Goal: Information Seeking & Learning: Compare options

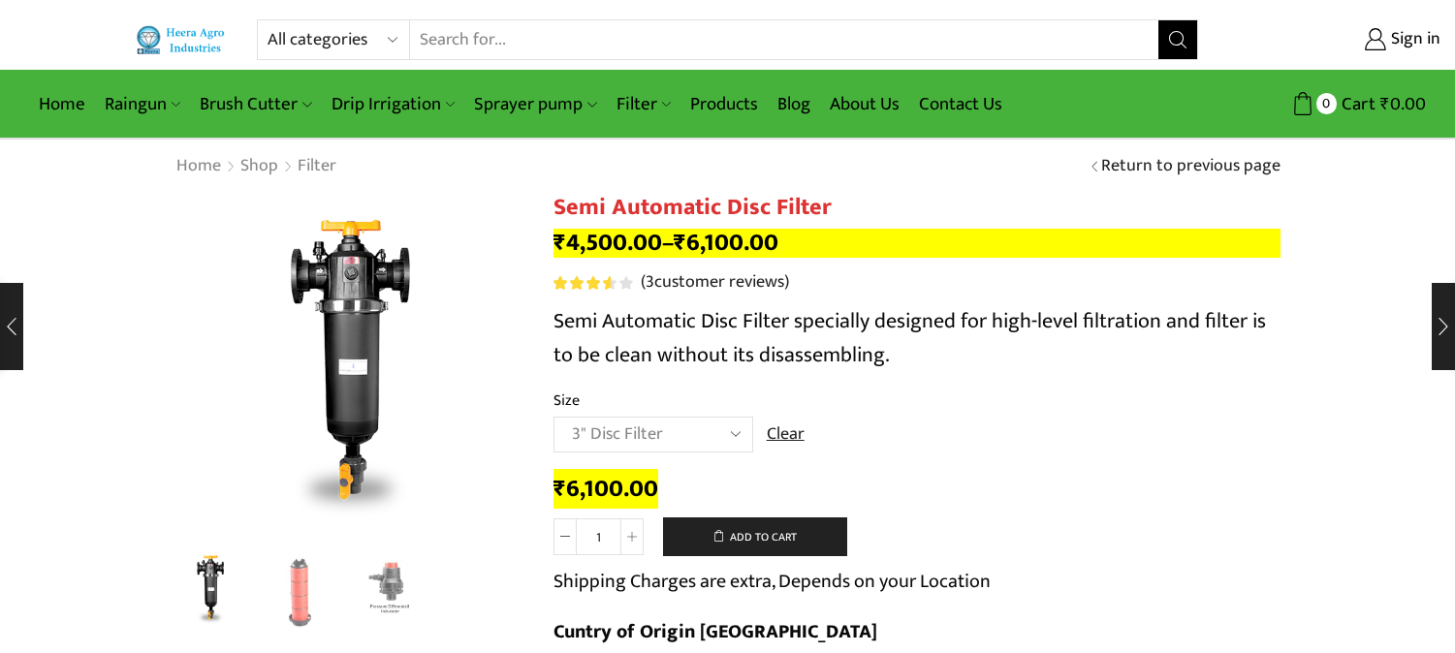
select select "3" Disc Filter"
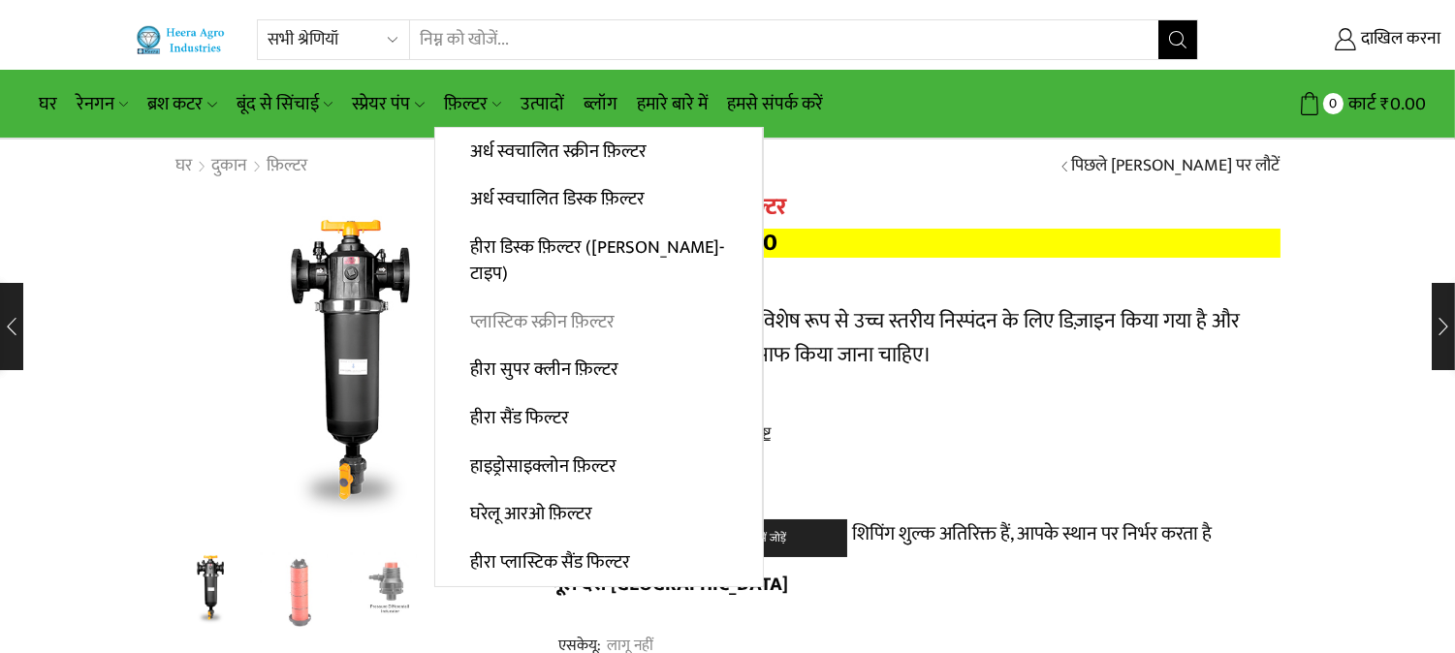
click at [591, 307] on font "प्लास्टिक स्क्रीन फ़िल्टर" at bounding box center [542, 322] width 144 height 30
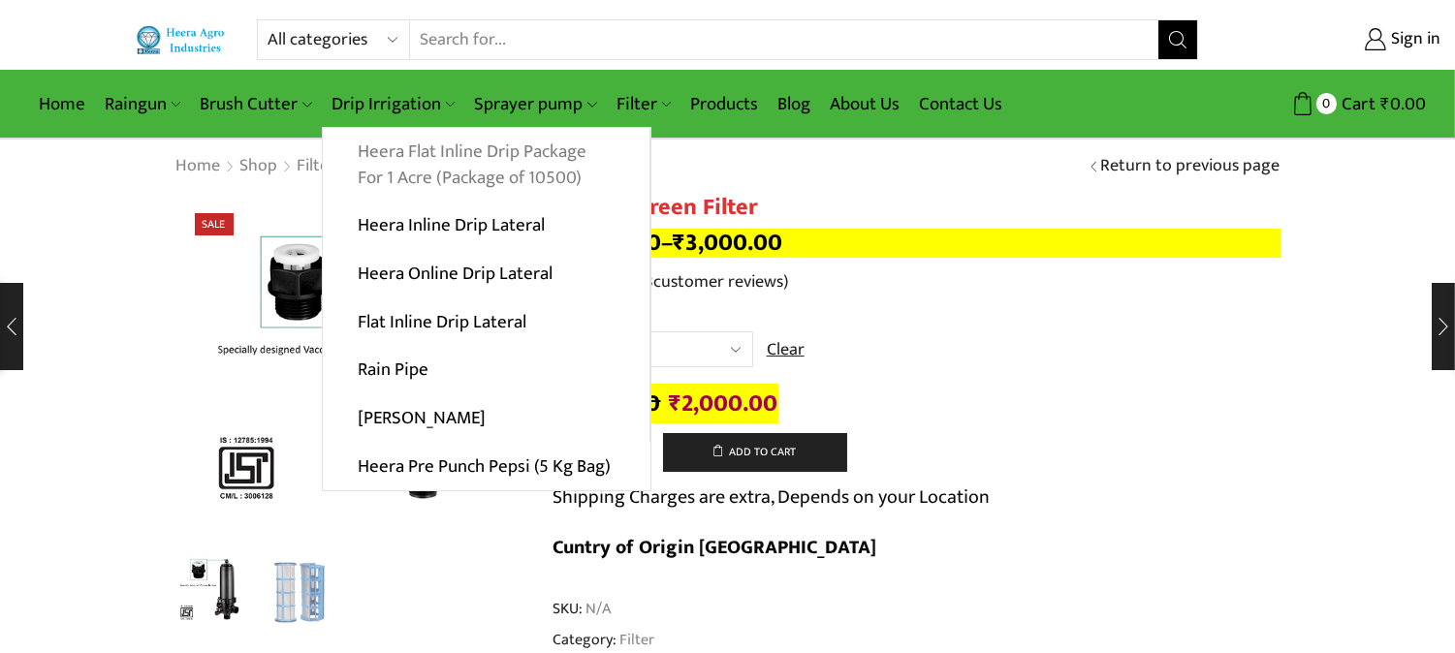
click at [379, 151] on link "Heera Flat Inline Drip Package For 1 Acre (Package of 10500)" at bounding box center [486, 165] width 327 height 75
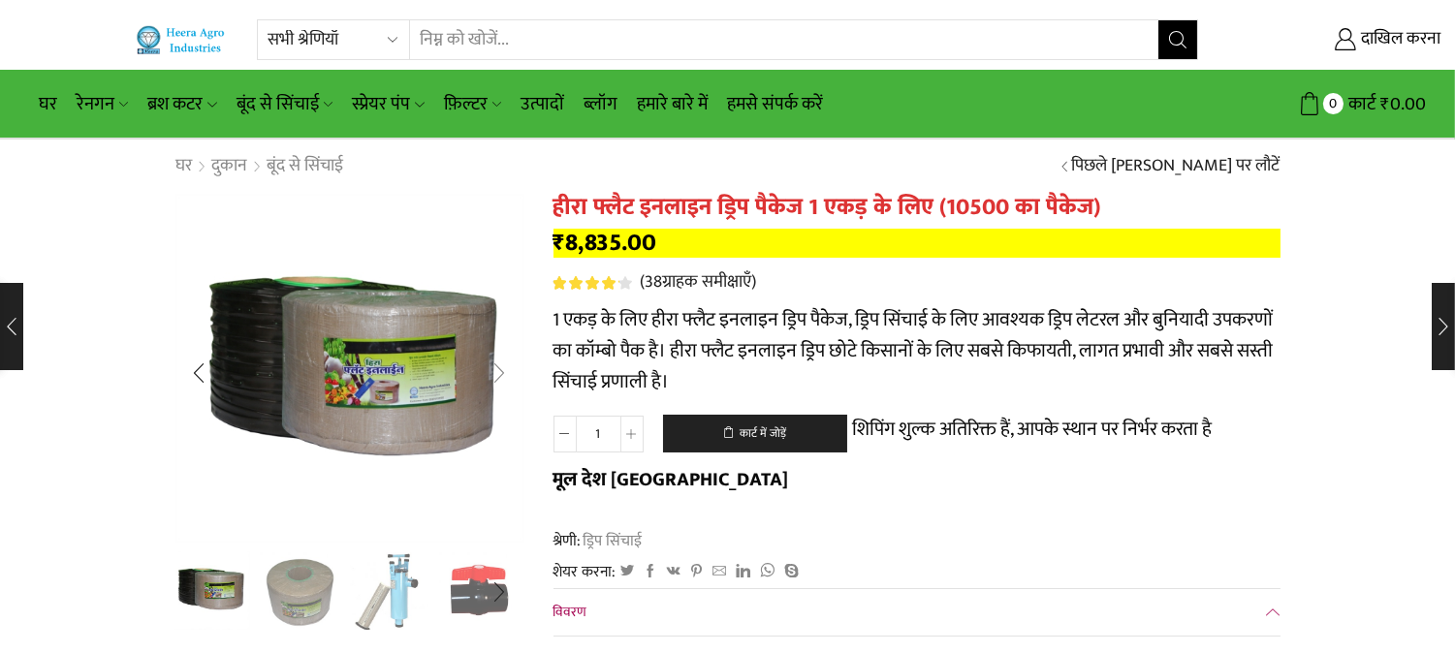
click at [496, 361] on div "अगली स्लाइड" at bounding box center [500, 373] width 48 height 48
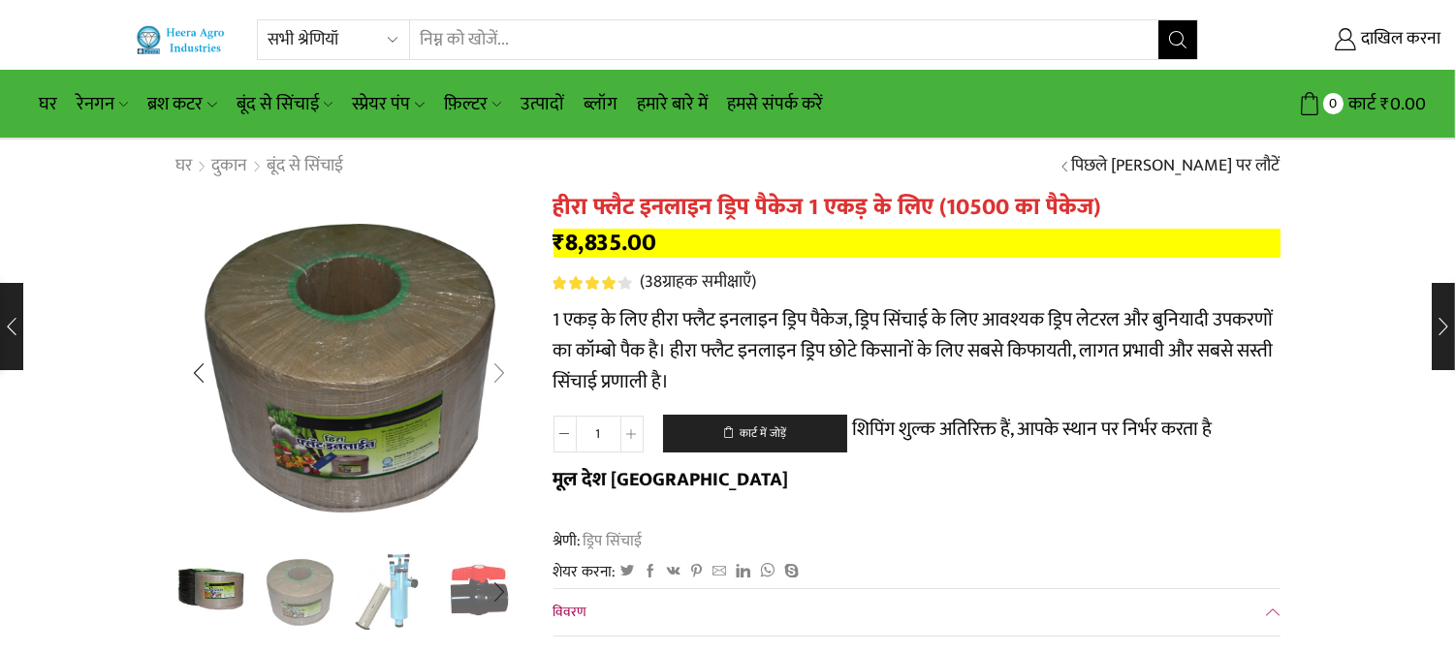
click at [496, 361] on div "अगली स्लाइड" at bounding box center [500, 373] width 48 height 48
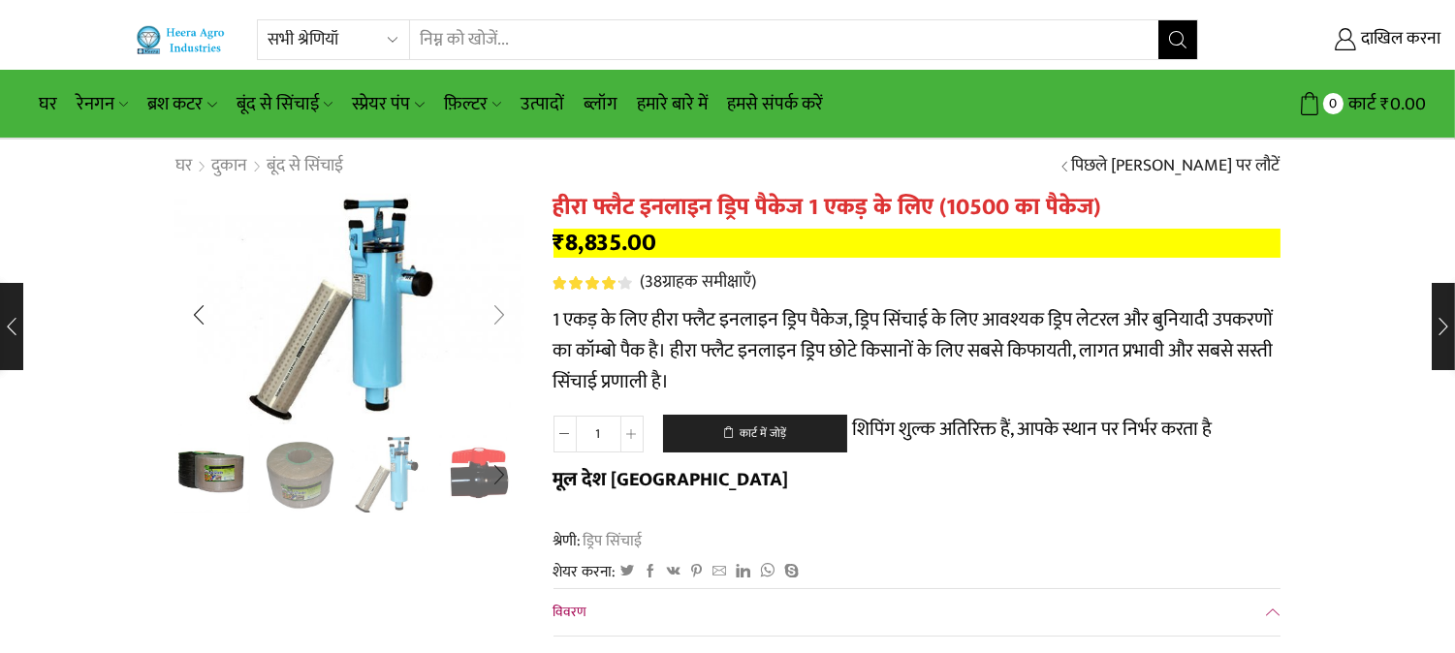
click at [502, 321] on div "अगली स्लाइड" at bounding box center [500, 315] width 48 height 48
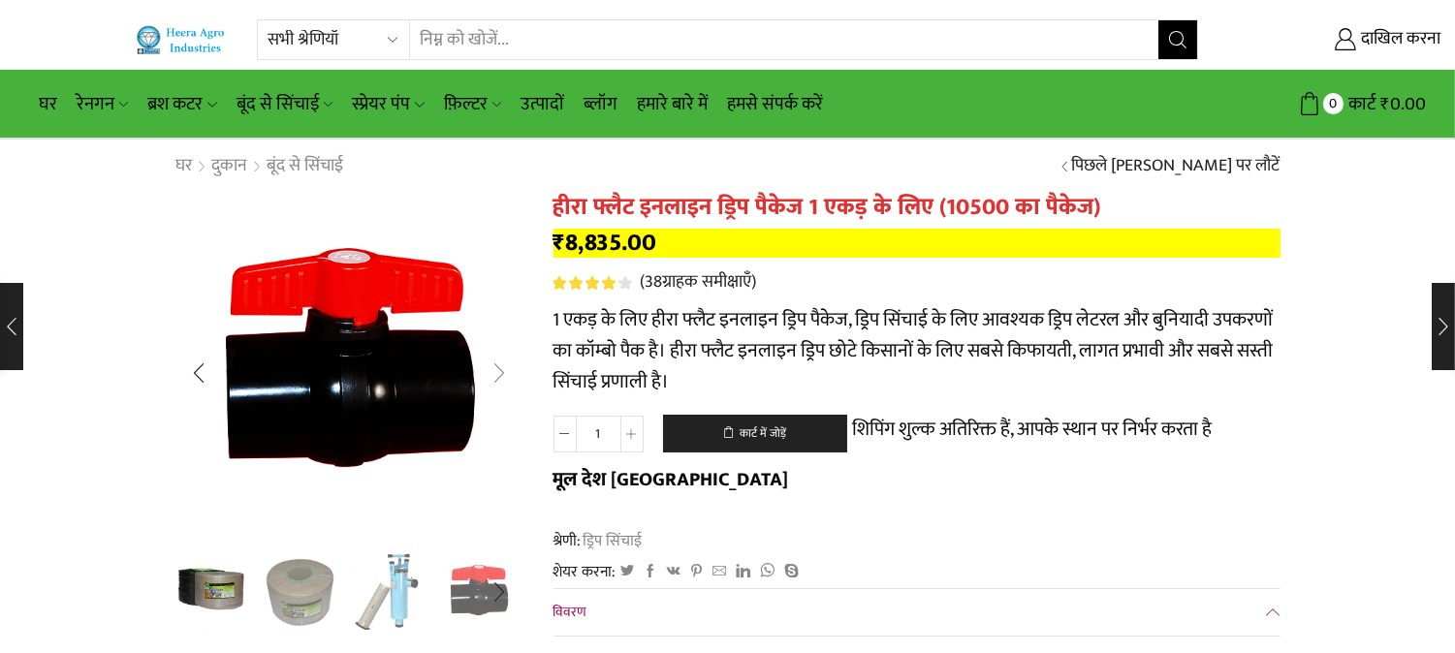
click at [506, 357] on div "अगली स्लाइड" at bounding box center [500, 373] width 48 height 48
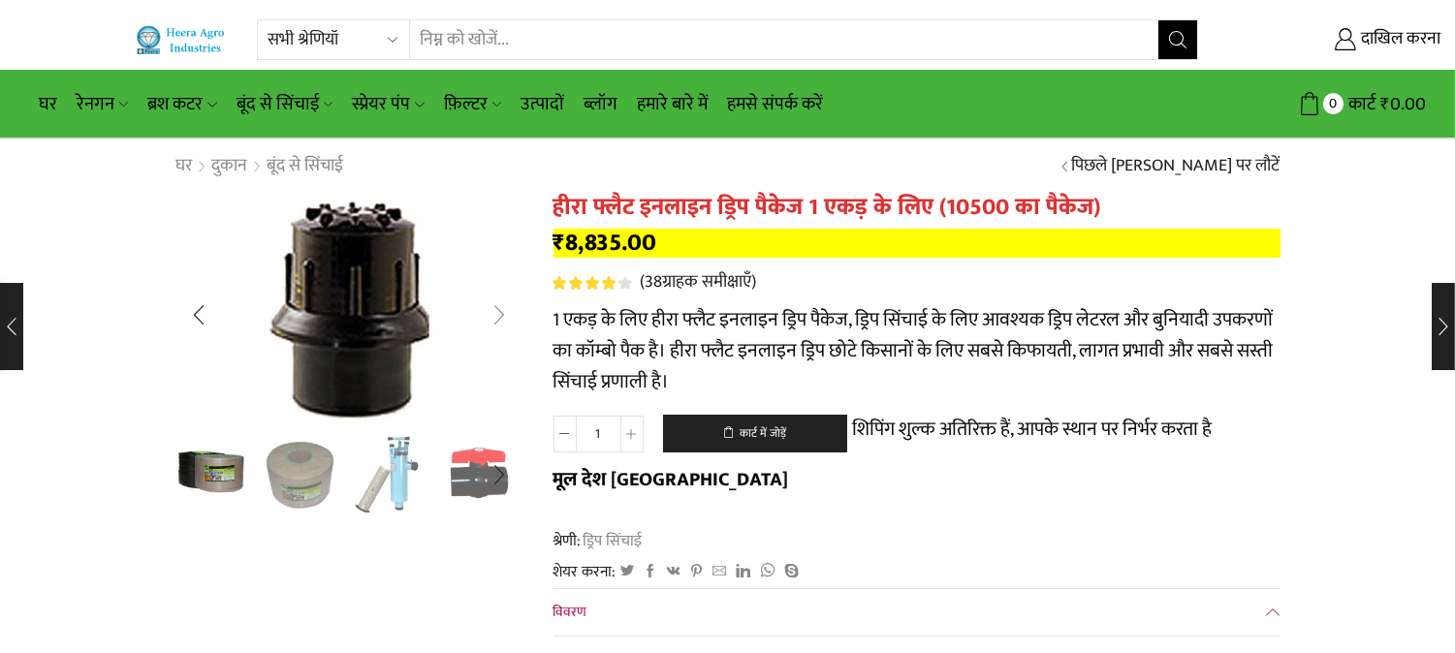
click at [498, 304] on div "अगली स्लाइड" at bounding box center [500, 315] width 48 height 48
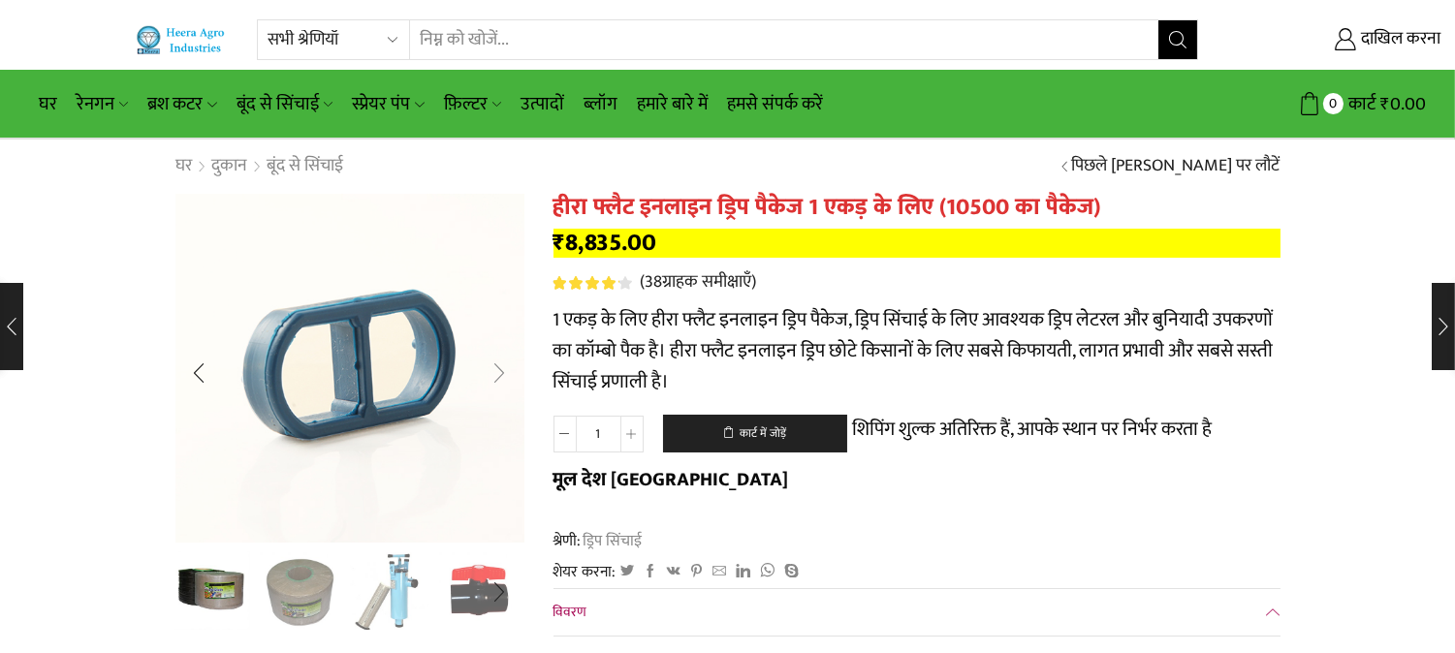
click at [498, 373] on div "अगली स्लाइड" at bounding box center [500, 373] width 48 height 48
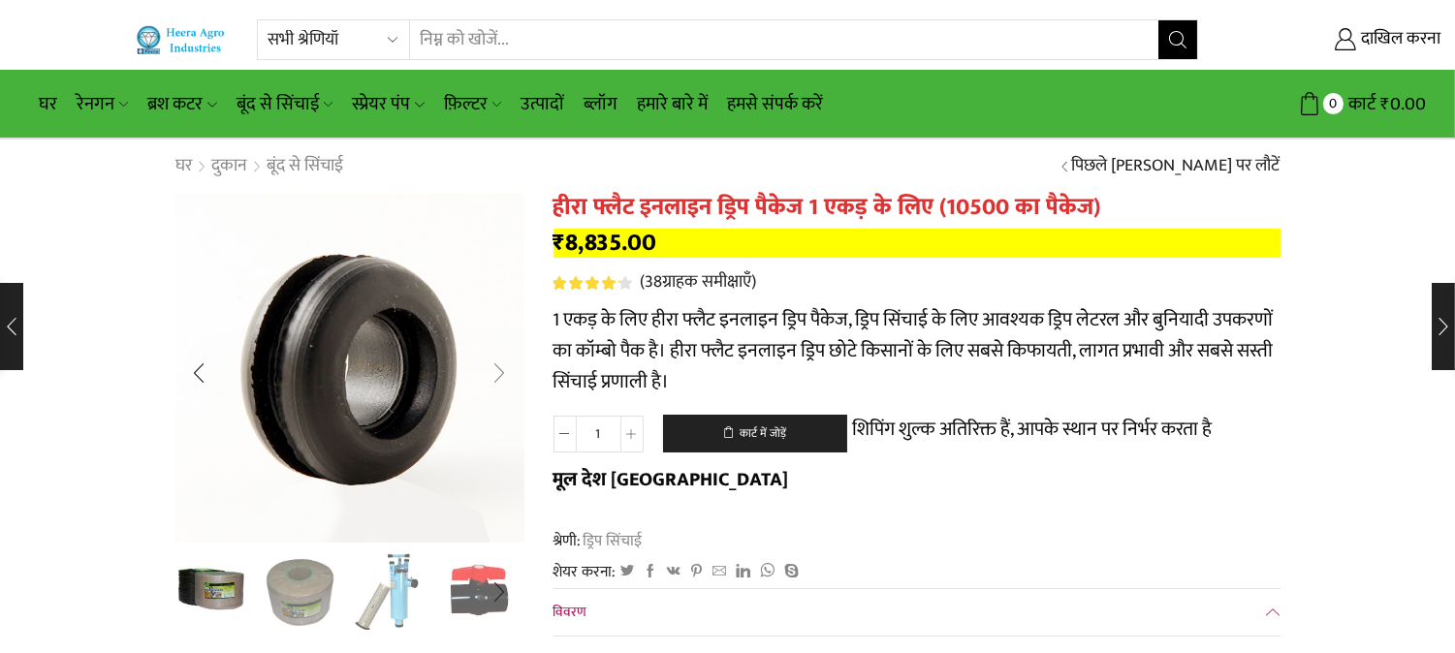
click at [491, 357] on div "अगली स्लाइड" at bounding box center [500, 373] width 48 height 48
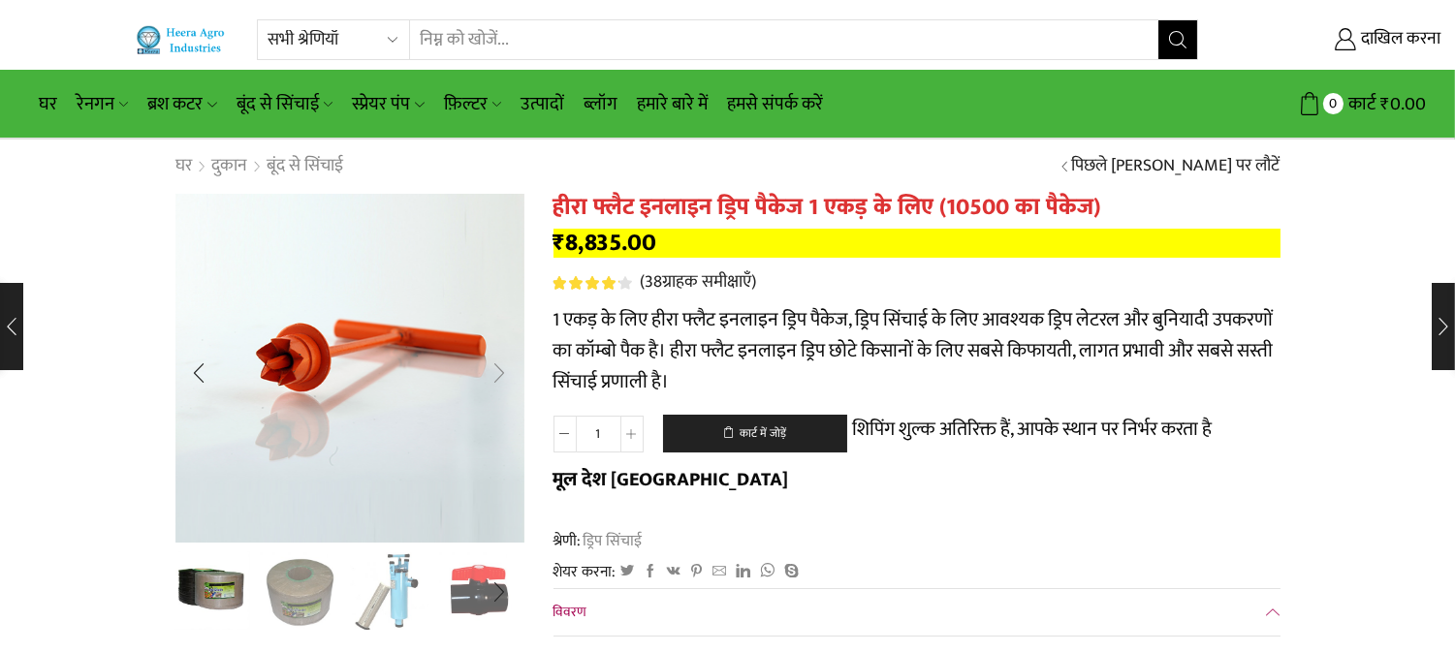
click at [507, 360] on div "अगली स्लाइड" at bounding box center [500, 373] width 48 height 48
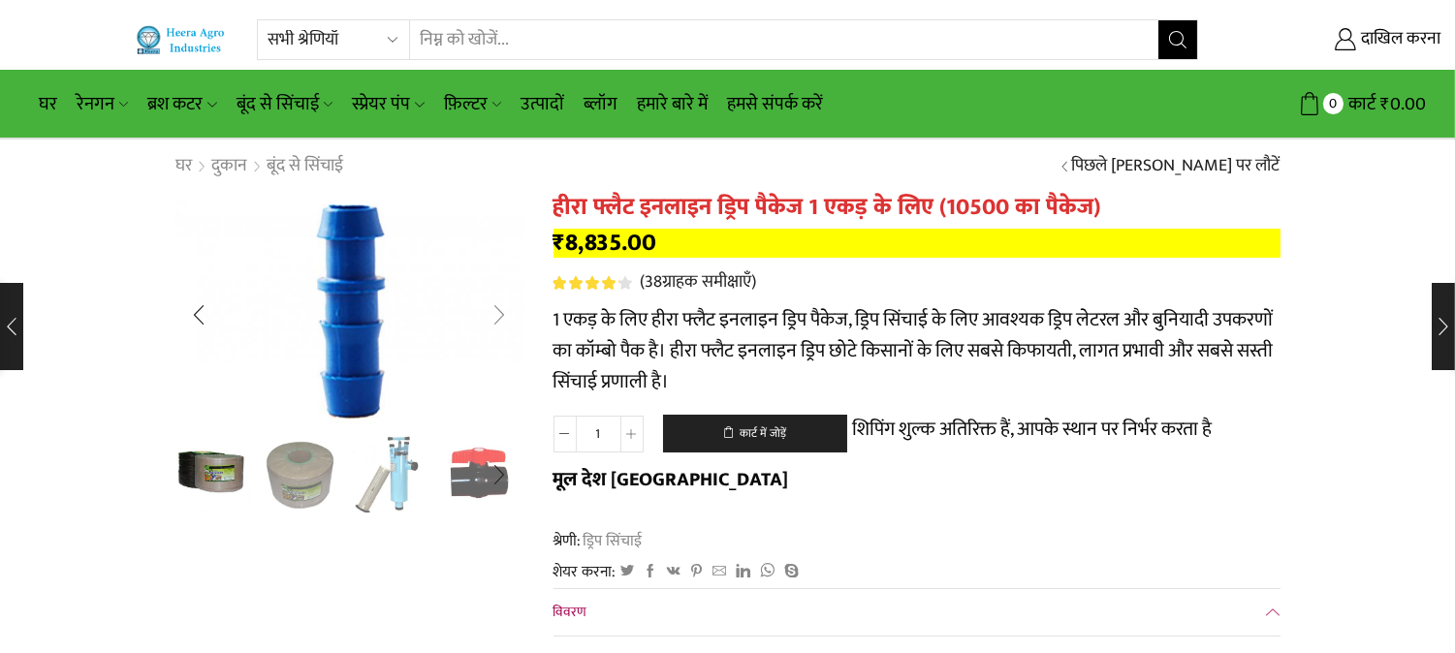
click at [498, 316] on div "अगली स्लाइड" at bounding box center [500, 315] width 48 height 48
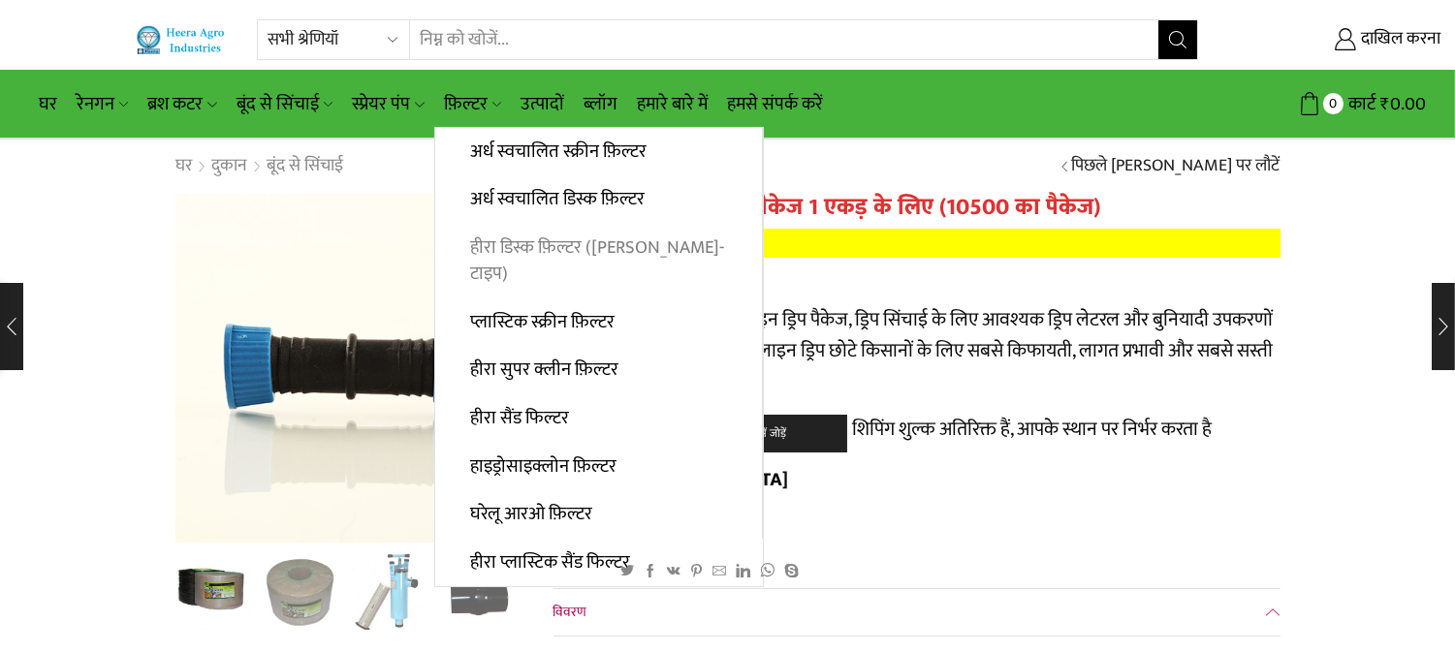
click at [520, 248] on font "हीरा डिस्क फ़िल्टर (टी-टाइप)" at bounding box center [597, 261] width 254 height 56
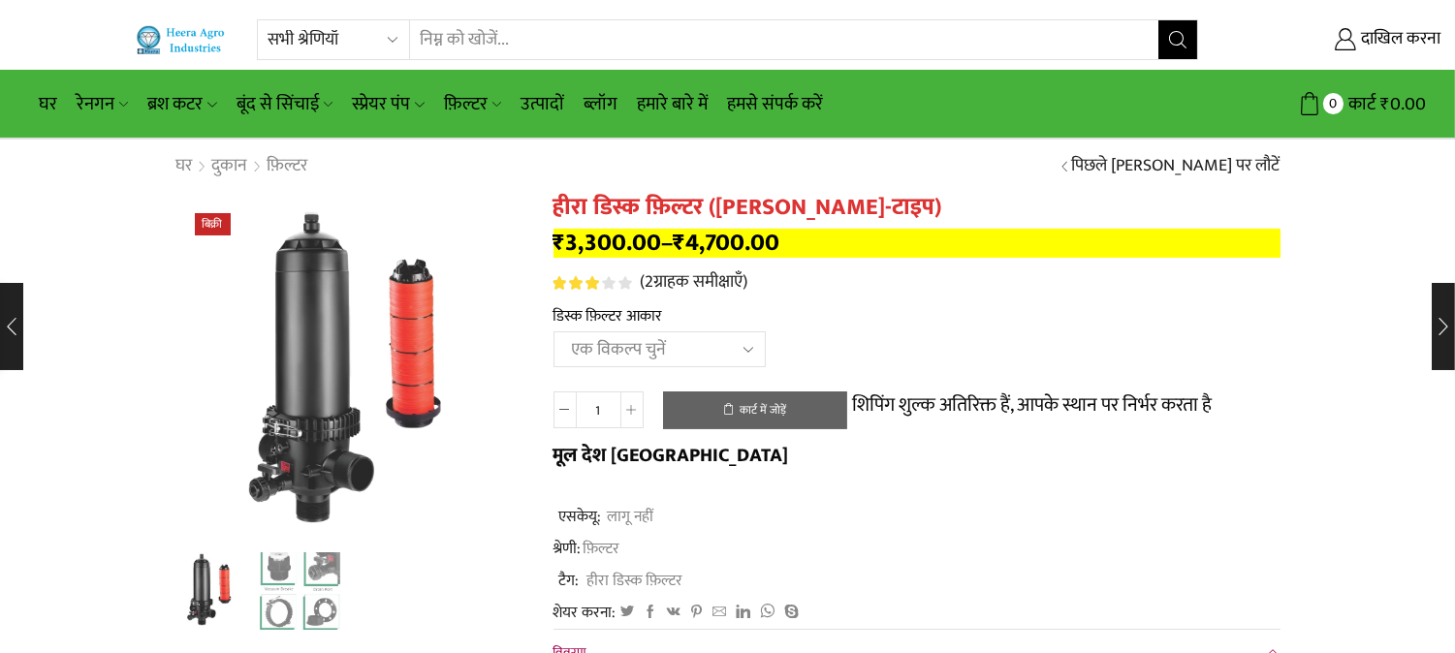
drag, startPoint x: 0, startPoint y: 0, endPoint x: 741, endPoint y: 349, distance: 819.4
click at [741, 349] on select "एक विकल्प चुनें 2" डिस्क फ़िल्टर 2.5" डिस्क फ़िल्टर 3" डिस्क फ़िल्टर 40m3 3" डि…" at bounding box center [659, 349] width 212 height 36
click at [553, 333] on select "एक विकल्प चुनें 2" डिस्क फ़िल्टर 2.5" डिस्क फ़िल्टर 3" डिस्क फ़िल्टर 40m3 3" डि…" at bounding box center [659, 349] width 212 height 36
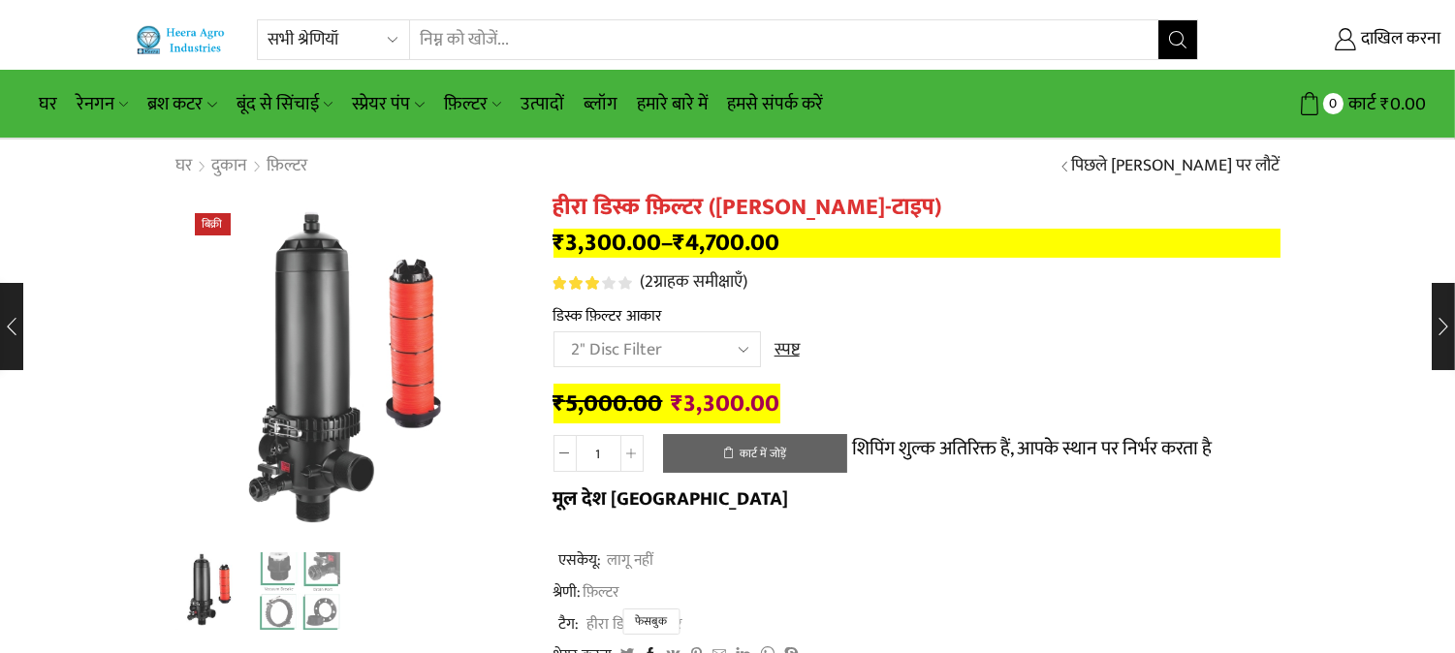
click at [644, 647] on icon at bounding box center [651, 654] width 14 height 14
click at [738, 342] on select "Choose an option 2" Disc Filter 2.5" Disc Filter 3" Disc Filter 40m3 3" Disc Fi…" at bounding box center [656, 349] width 207 height 36
click at [553, 333] on select "Choose an option 2" Disc Filter 2.5" Disc Filter 3" Disc Filter 40m3 3" Disc Fi…" at bounding box center [656, 349] width 207 height 36
select select "2-5-disc-filter"
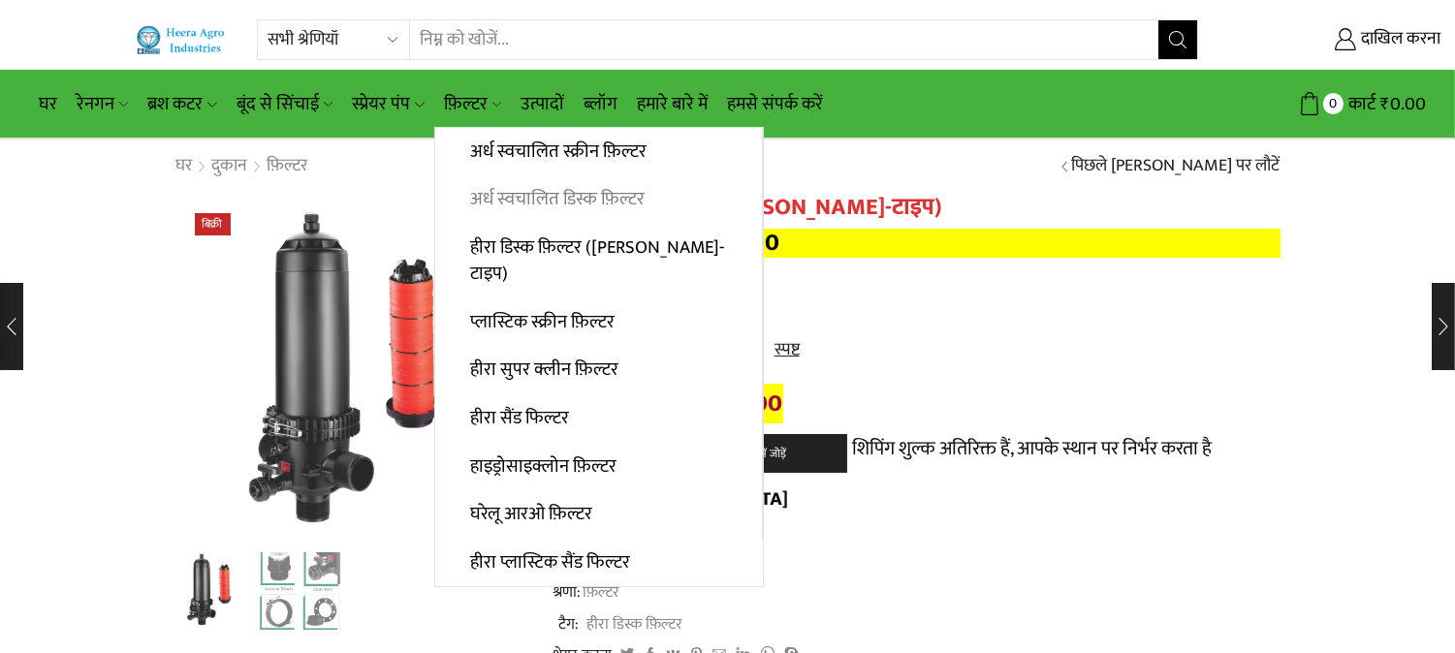
click at [507, 191] on font "अर्ध स्वचालित डिस्क फ़िल्टर" at bounding box center [557, 199] width 174 height 30
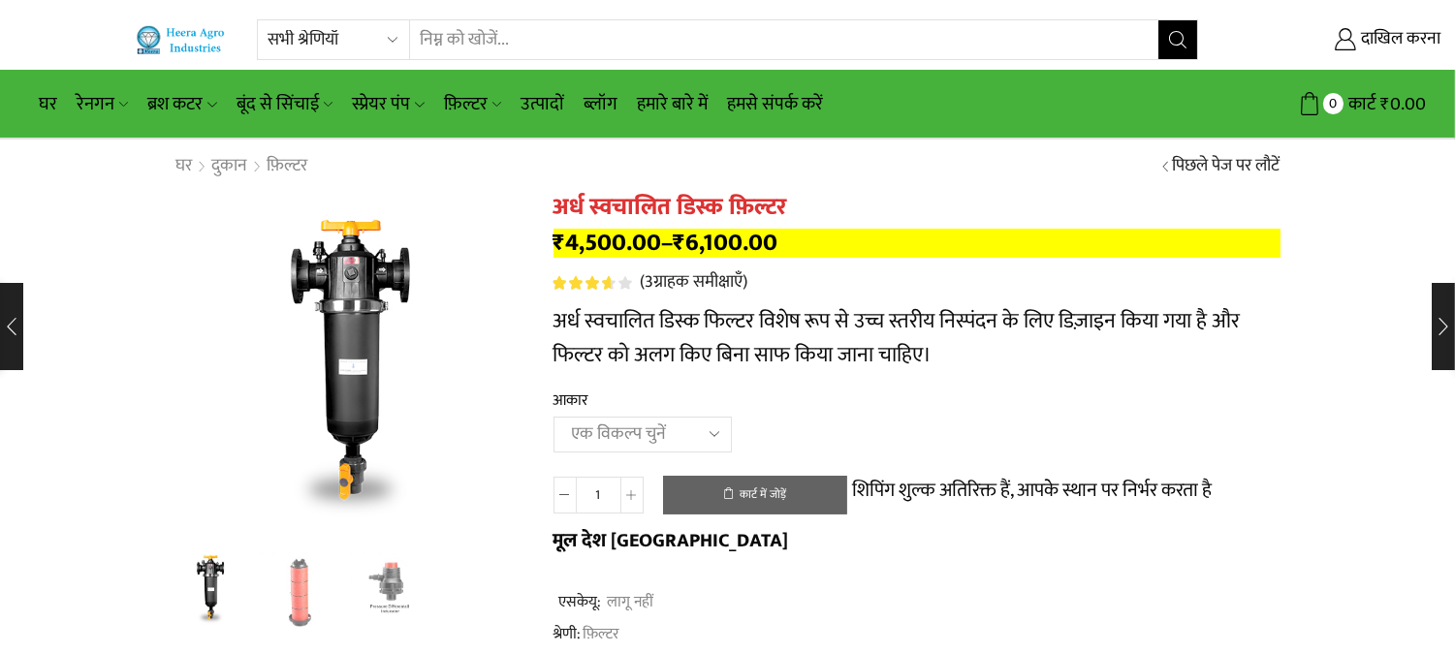
click at [553, 418] on select "एक विकल्प चुनें 2" डिस्क फ़िल्टर 2.5" डिस्क फ़िल्टर 3" डिस्क फ़िल्टर" at bounding box center [642, 435] width 178 height 36
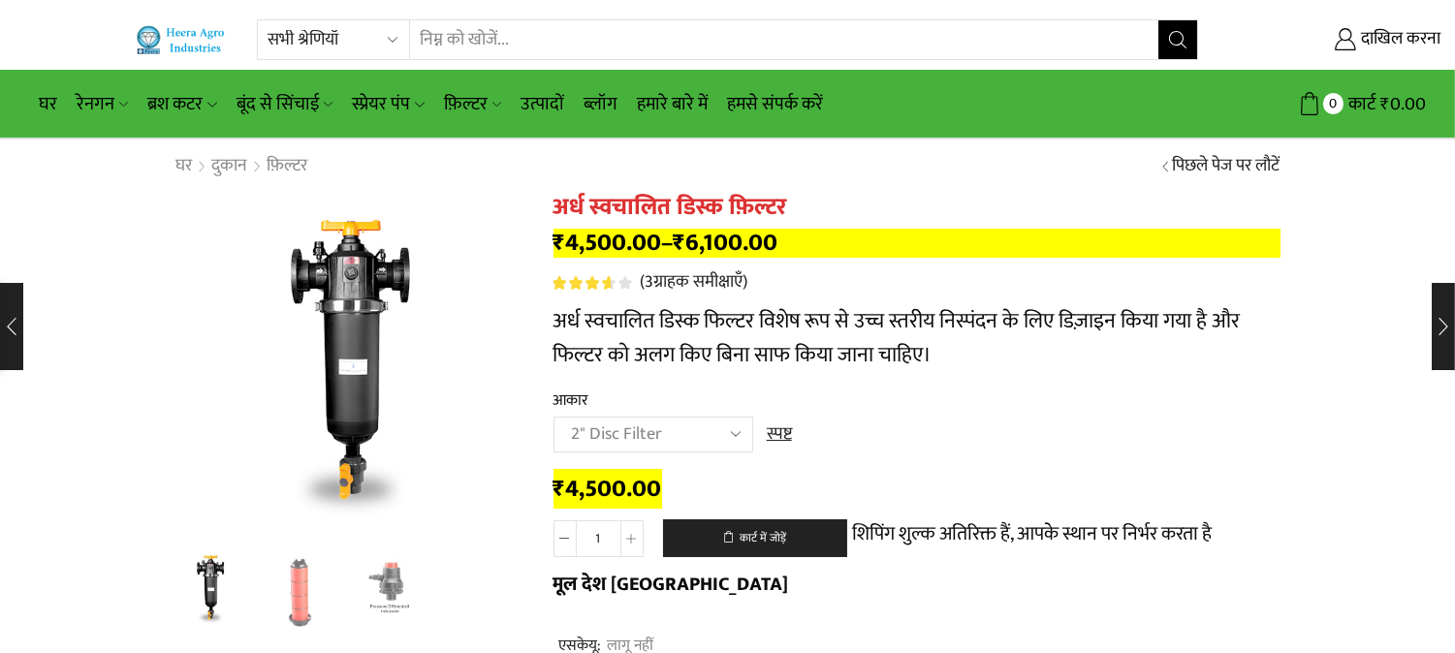
click at [742, 434] on select "Choose an option 2" Disc Filter 2.5" Disc Filter 3" Disc Filter" at bounding box center [653, 435] width 200 height 36
click at [553, 418] on select "Choose an option 2" Disc Filter 2.5" Disc Filter 3" Disc Filter" at bounding box center [653, 435] width 200 height 36
select select "2.5" Disc Filter"
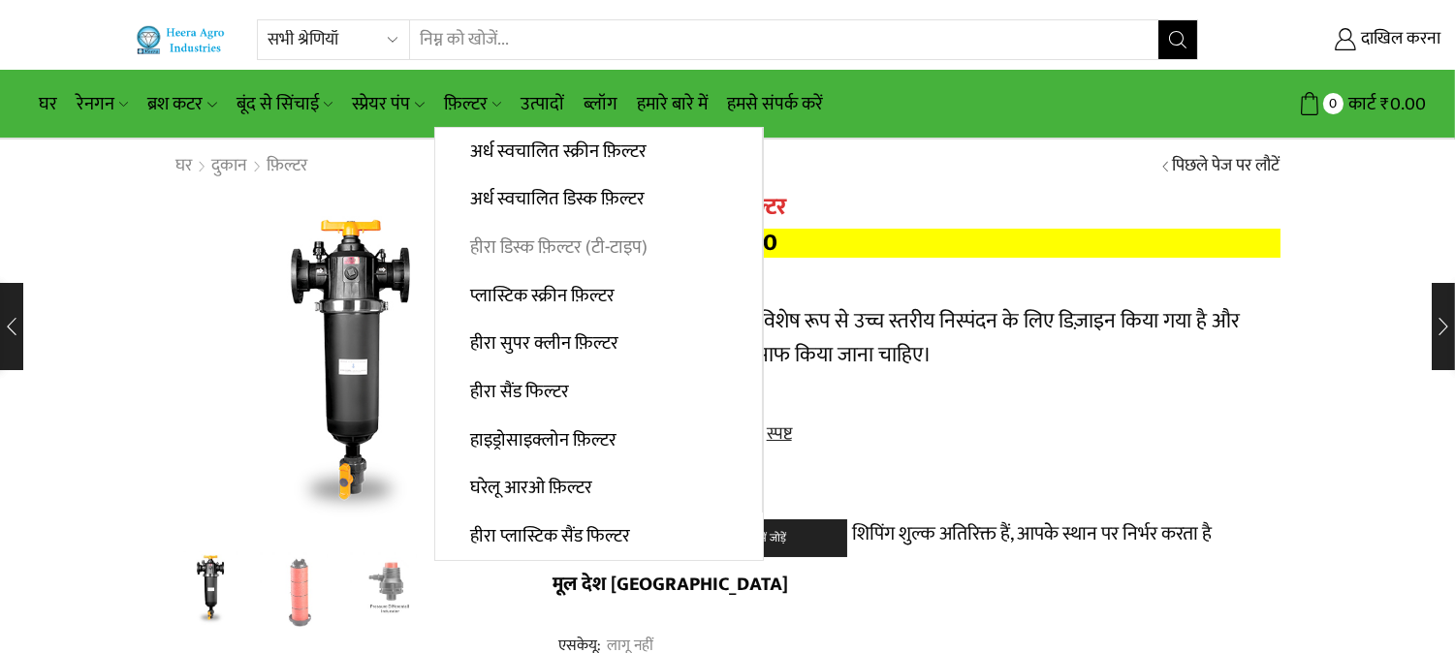
click at [556, 252] on font "हीरा डिस्क फ़िल्टर ([PERSON_NAME]-टाइप)" at bounding box center [558, 248] width 177 height 30
